Goal: Information Seeking & Learning: Check status

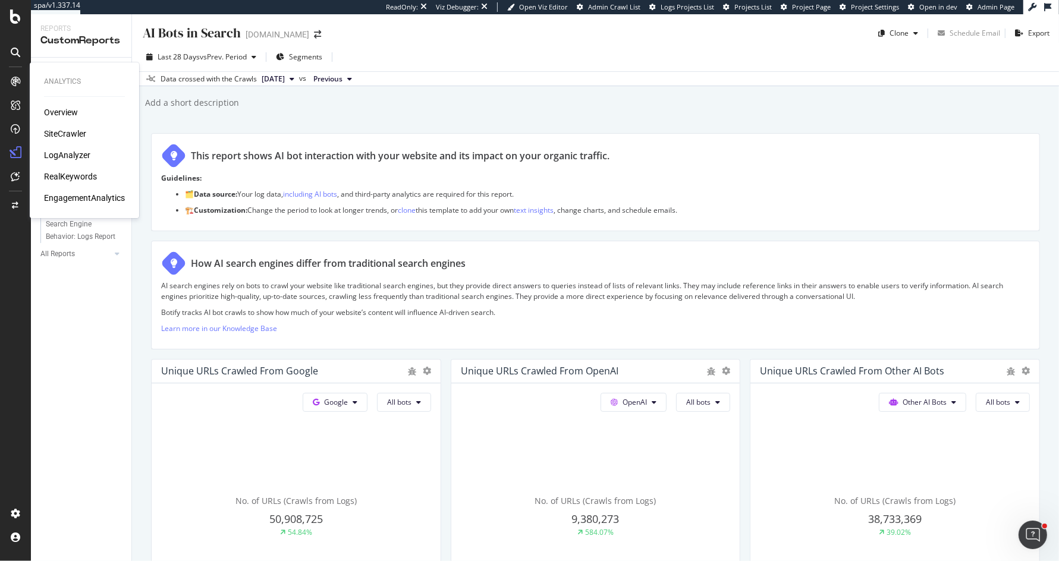
scroll to position [485, 0]
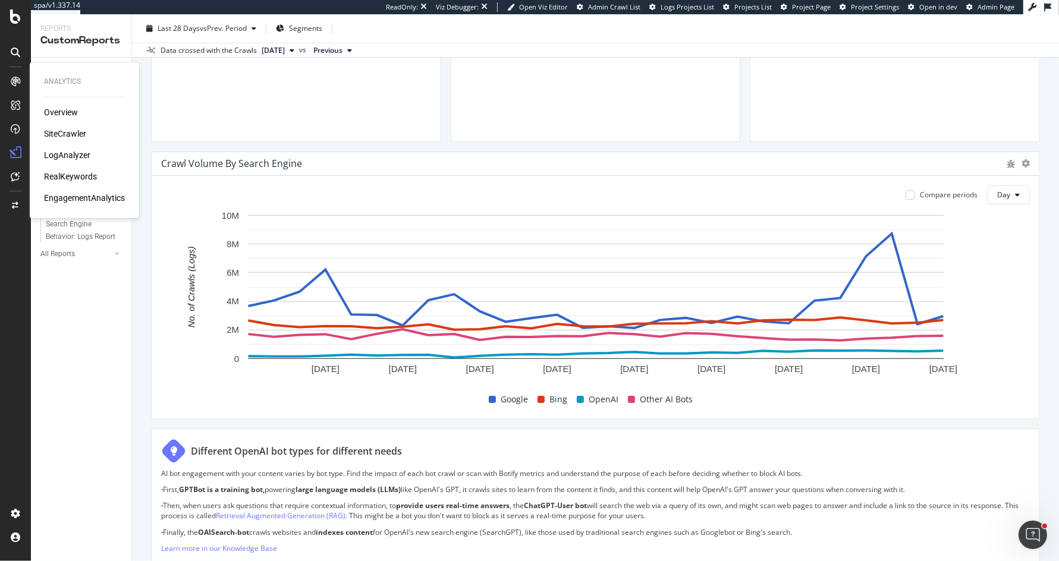
click at [81, 156] on div "LogAnalyzer" at bounding box center [67, 155] width 46 height 12
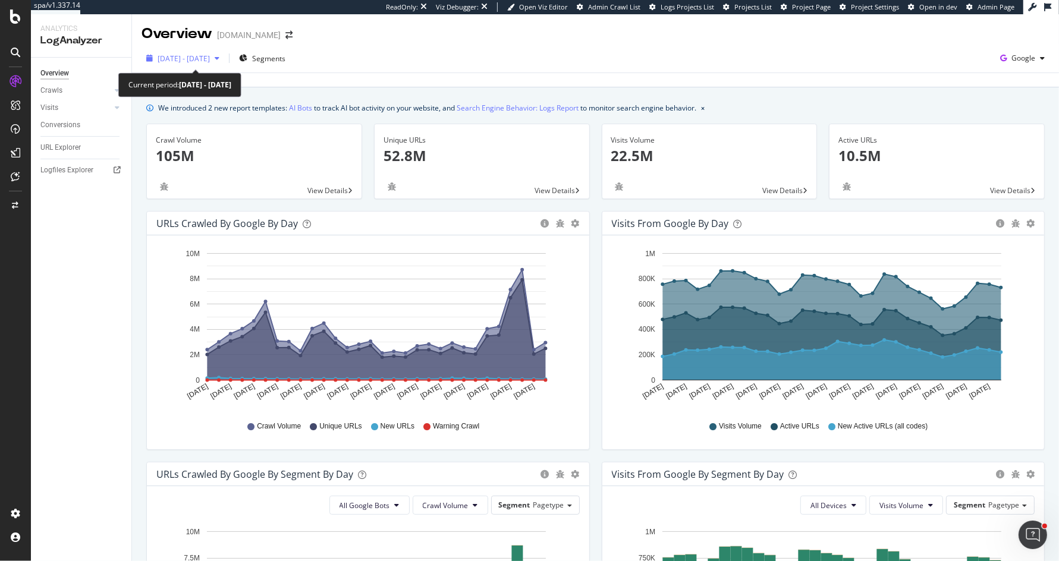
click at [210, 55] on span "[DATE] - [DATE]" at bounding box center [184, 59] width 52 height 10
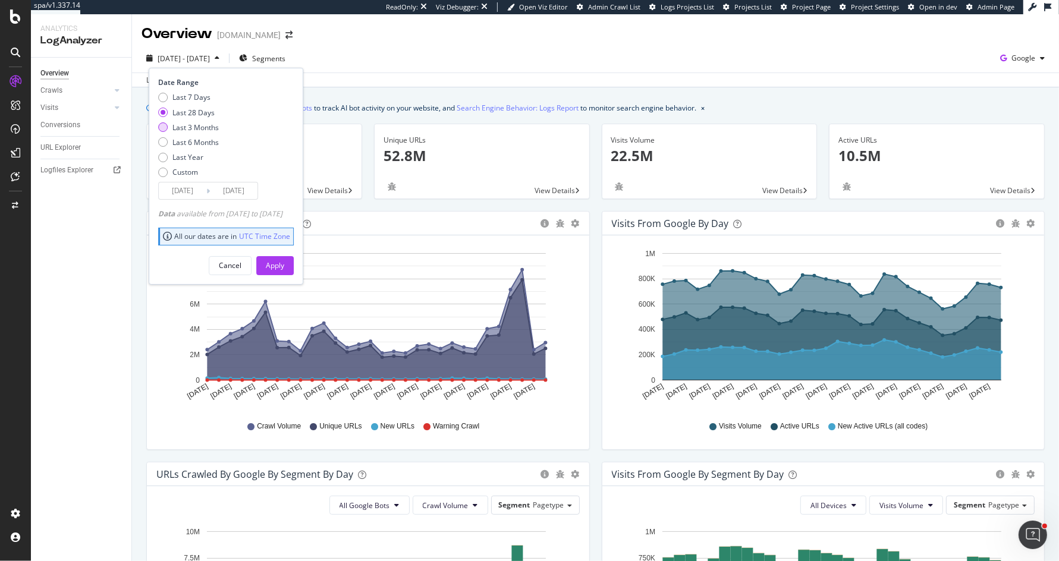
click at [195, 128] on div "Last 3 Months" at bounding box center [195, 128] width 46 height 10
type input "[DATE]"
click at [284, 266] on div "Apply" at bounding box center [275, 265] width 18 height 10
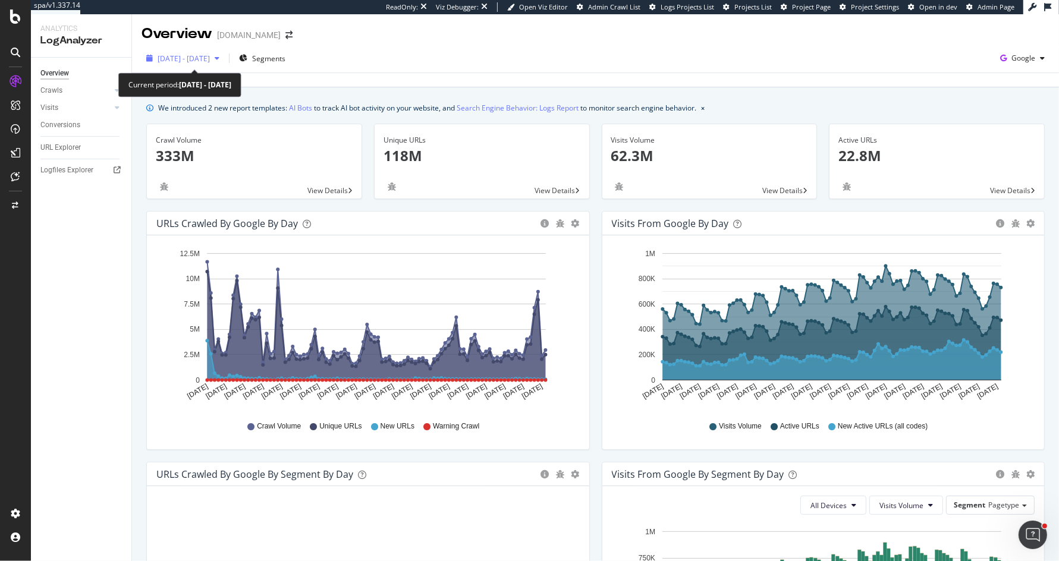
click at [205, 61] on span "[DATE] - [DATE]" at bounding box center [184, 59] width 52 height 10
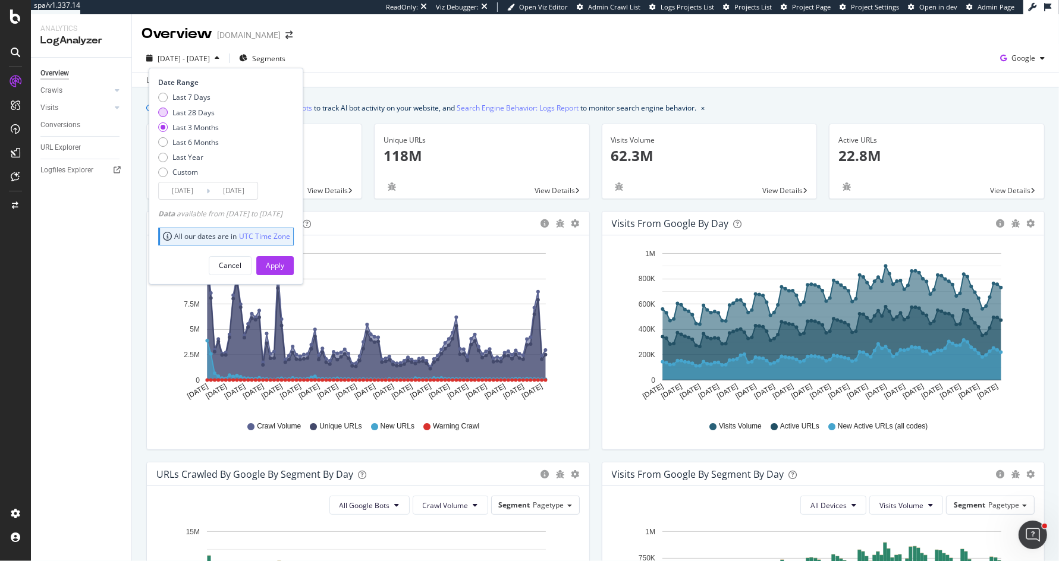
click at [204, 108] on div "Last 28 Days" at bounding box center [193, 113] width 42 height 10
type input "[DATE]"
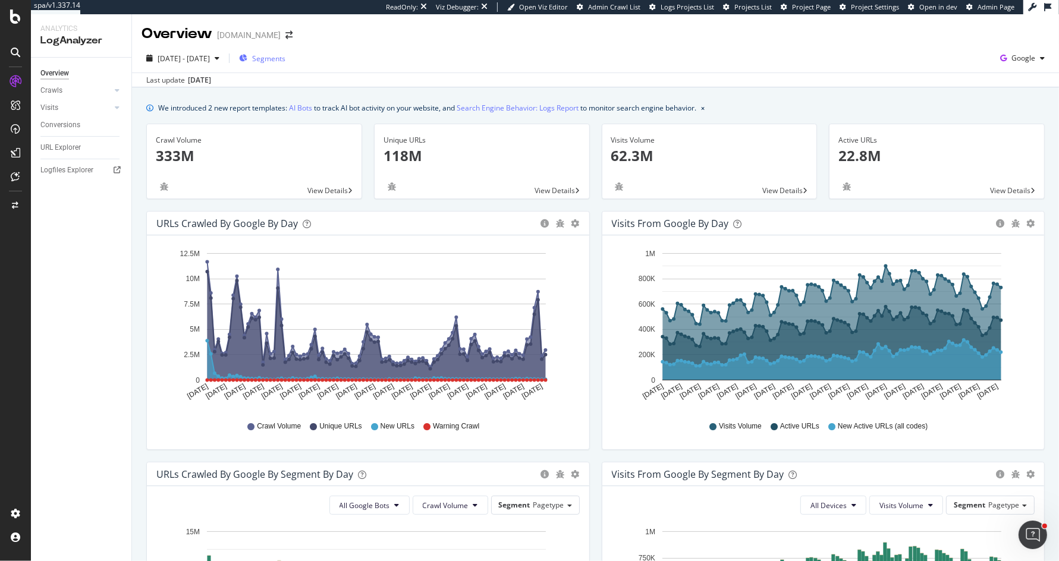
click at [285, 52] on div "Segments" at bounding box center [262, 58] width 46 height 18
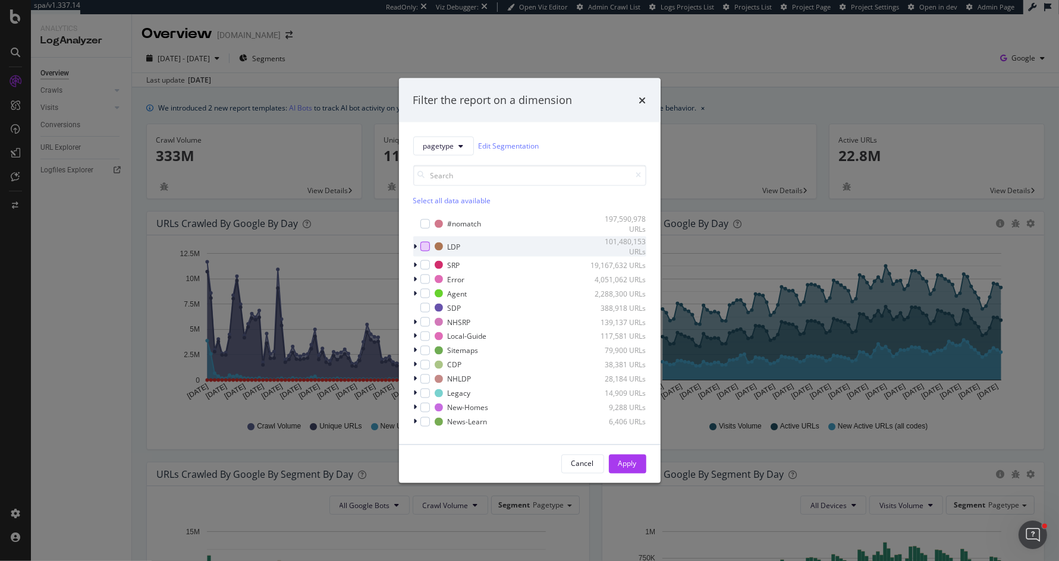
click at [423, 244] on div "modal" at bounding box center [425, 247] width 10 height 10
click at [644, 97] on icon "times" at bounding box center [642, 100] width 7 height 10
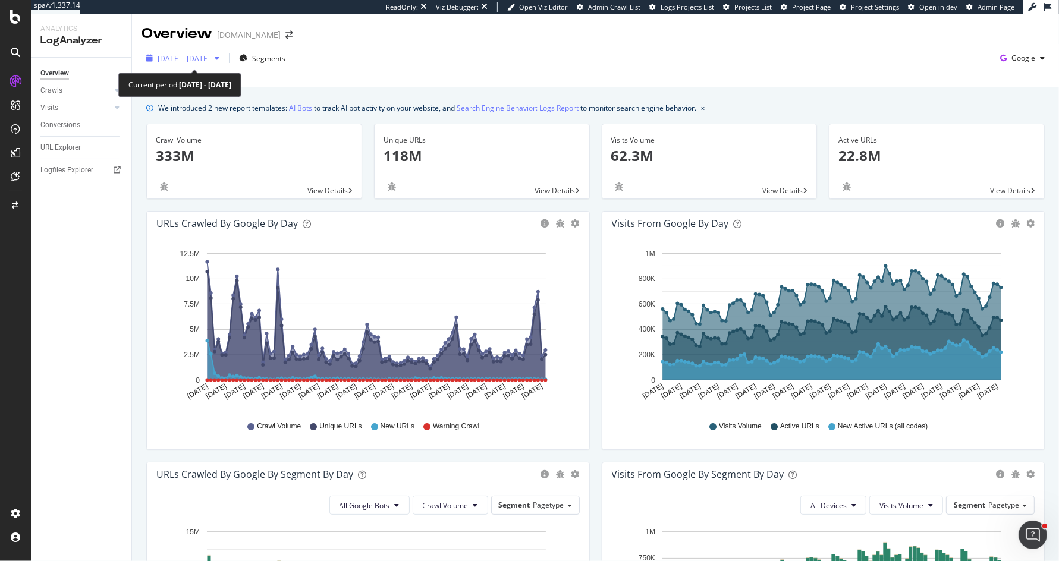
click at [185, 58] on span "[DATE] - [DATE]" at bounding box center [184, 59] width 52 height 10
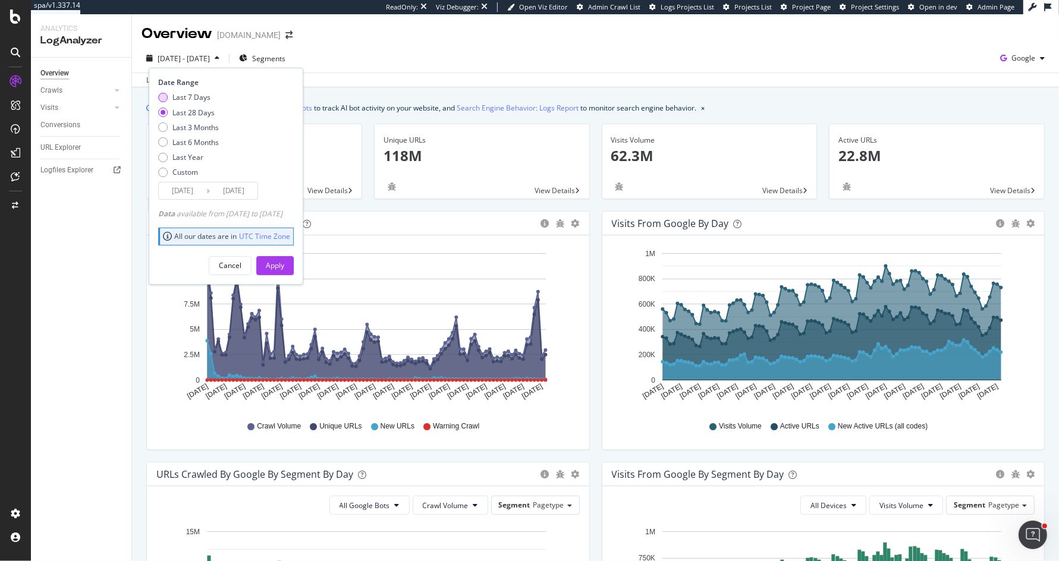
click at [190, 97] on div "Last 7 Days" at bounding box center [191, 97] width 38 height 10
click at [192, 111] on div "Last 28 Days" at bounding box center [193, 113] width 42 height 10
type input "[DATE]"
click at [284, 264] on div "Apply" at bounding box center [275, 265] width 18 height 10
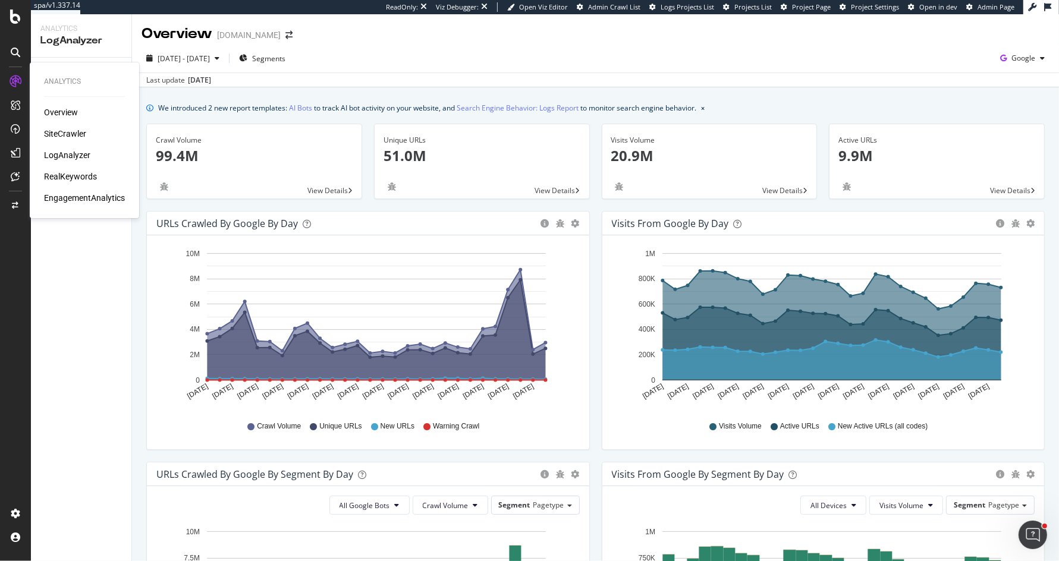
click at [70, 136] on div "SiteCrawler" at bounding box center [65, 134] width 42 height 12
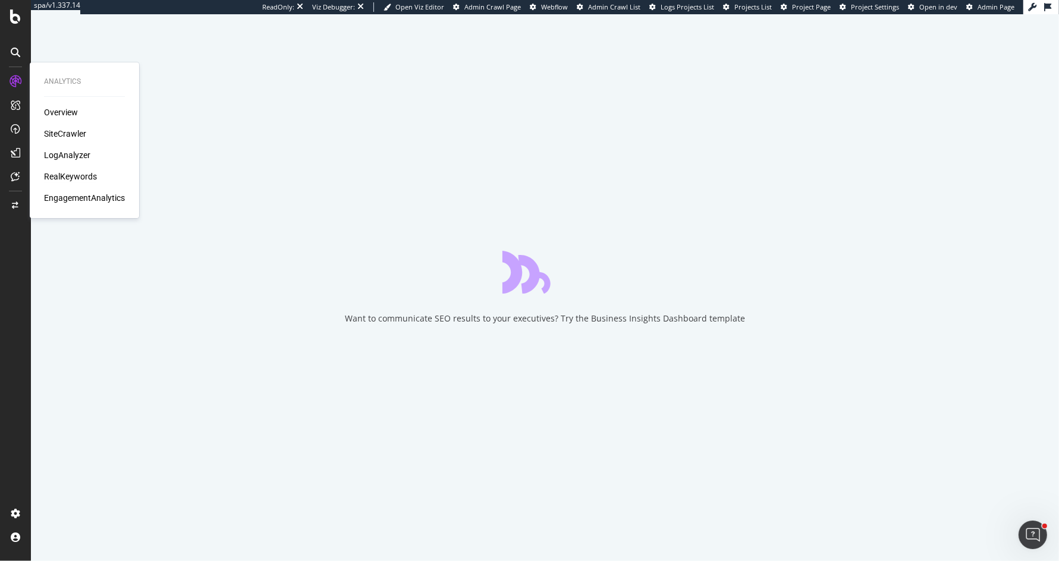
click at [74, 180] on div "RealKeywords" at bounding box center [70, 177] width 53 height 12
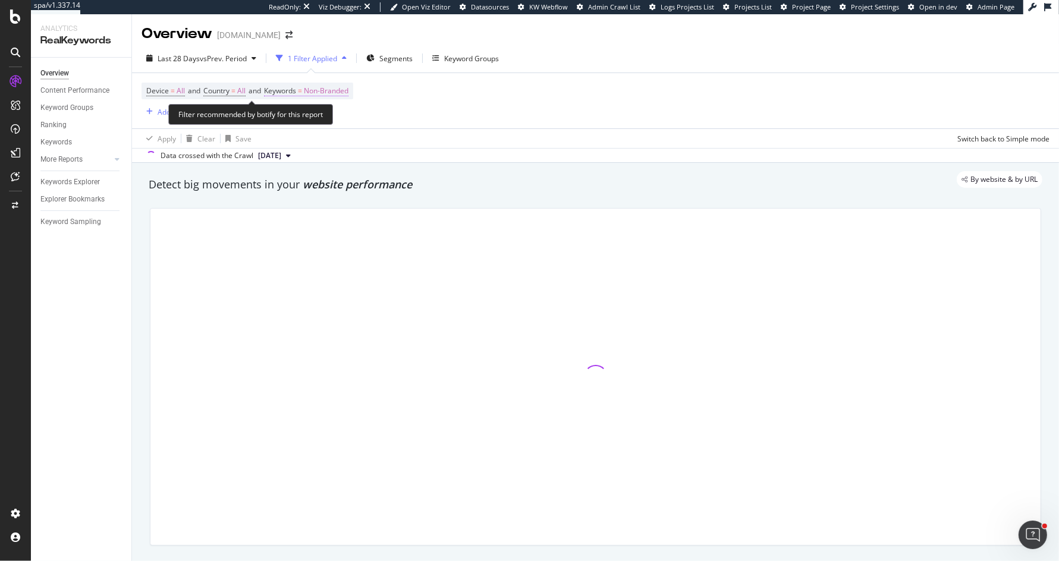
click at [325, 84] on span "Non-Branded" at bounding box center [326, 91] width 45 height 17
click at [327, 122] on span "Non-Branded" at bounding box center [305, 119] width 49 height 10
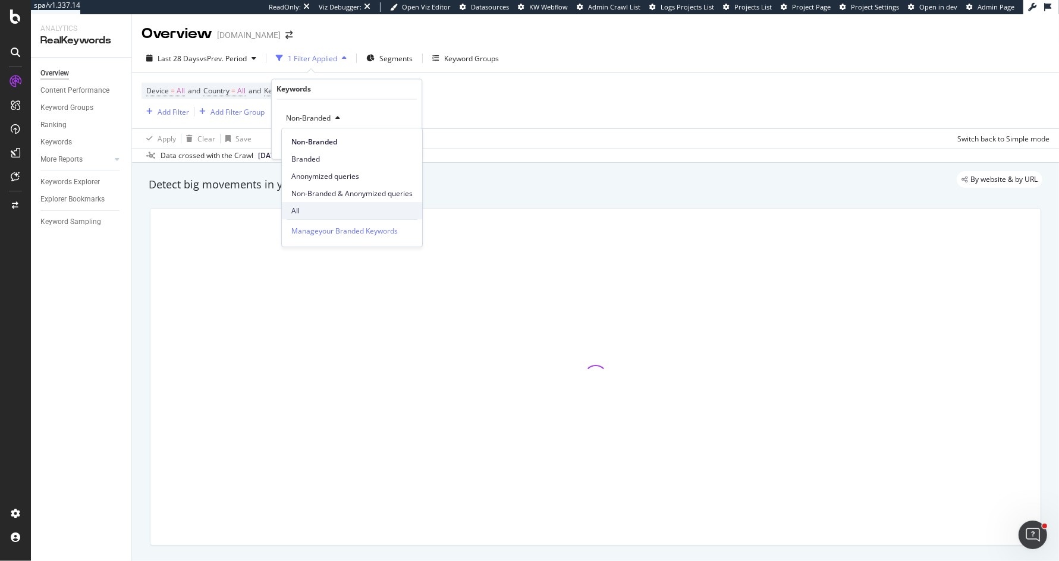
click at [303, 213] on span "All" at bounding box center [351, 211] width 121 height 11
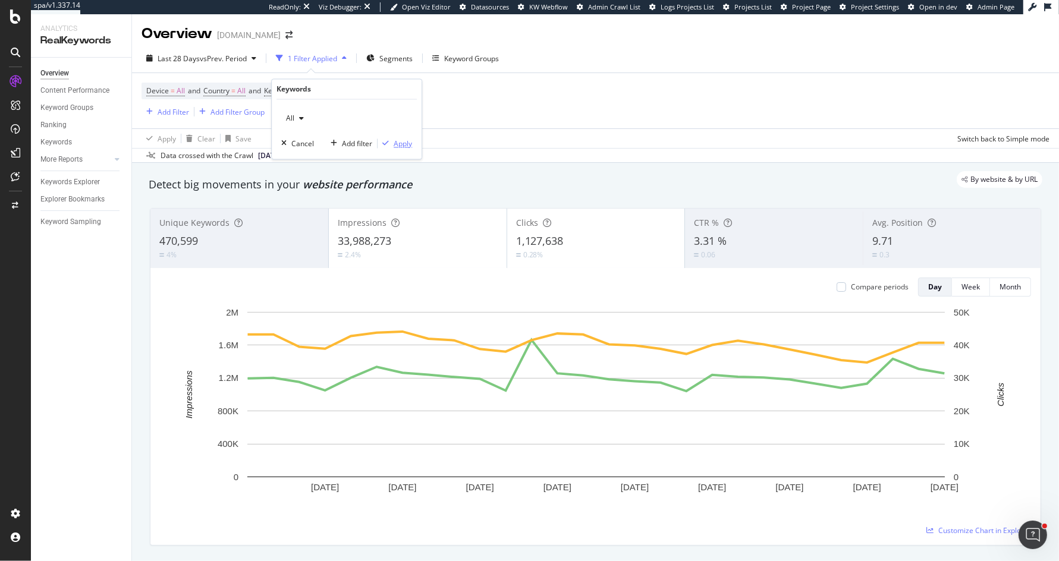
click at [406, 140] on div "Apply" at bounding box center [403, 144] width 18 height 10
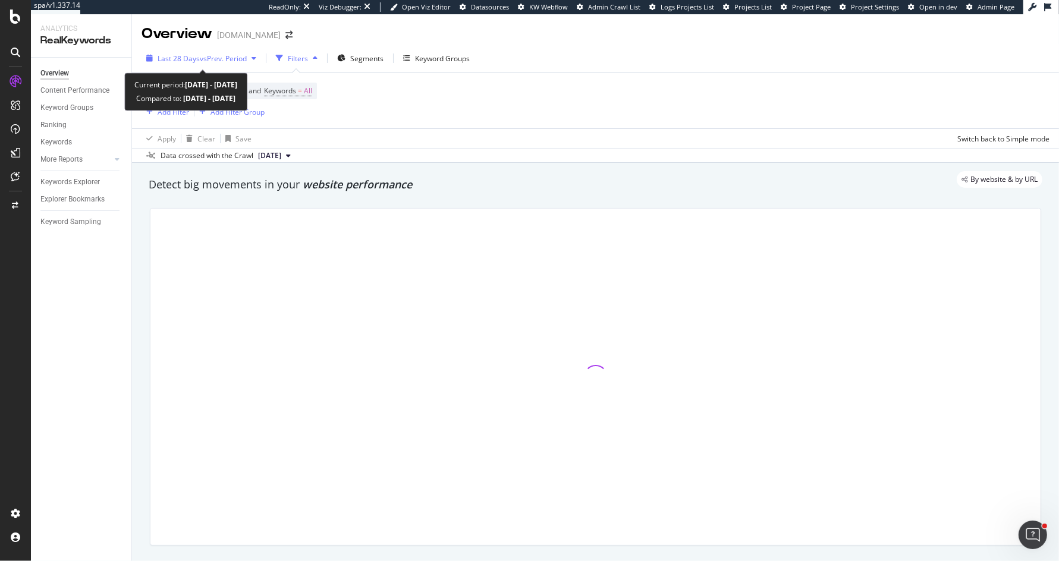
click at [182, 54] on span "Last 28 Days" at bounding box center [179, 59] width 42 height 10
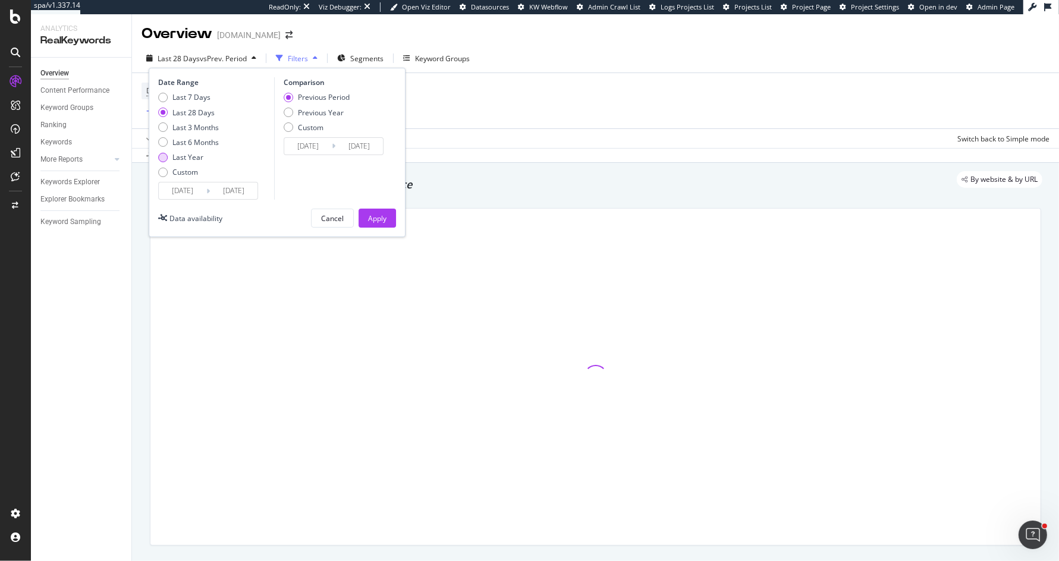
click at [193, 161] on div "Last Year" at bounding box center [187, 157] width 31 height 10
type input "[DATE]"
click at [374, 213] on div "Apply" at bounding box center [377, 218] width 18 height 10
